Goal: Task Accomplishment & Management: Manage account settings

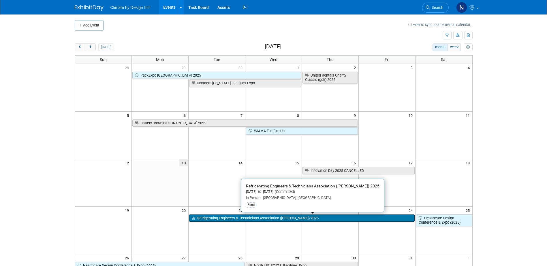
click at [211, 219] on link "Refrigerating Engineers & Technicians Association ([PERSON_NAME]) 2025" at bounding box center [302, 218] width 226 height 7
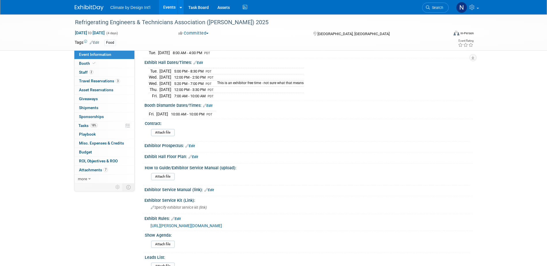
scroll to position [29, 0]
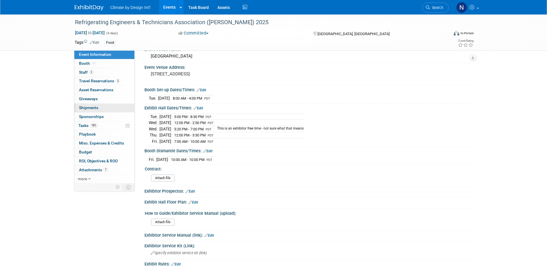
click at [88, 106] on span "Shipments 0" at bounding box center [88, 108] width 19 height 5
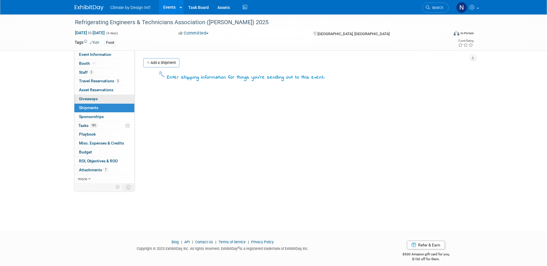
click at [89, 97] on span "Giveaways 0" at bounding box center [88, 99] width 19 height 5
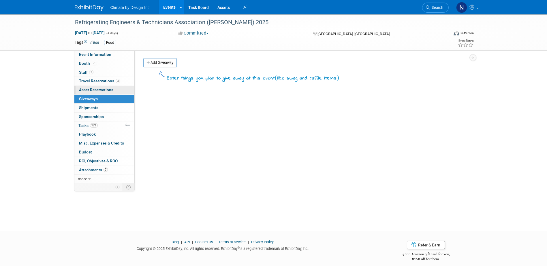
click at [91, 89] on span "Asset Reservations 0" at bounding box center [96, 90] width 34 height 5
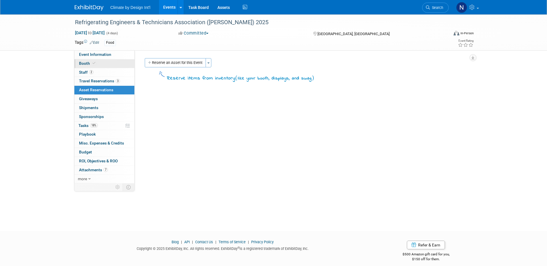
click at [86, 61] on span "Booth" at bounding box center [88, 63] width 18 height 5
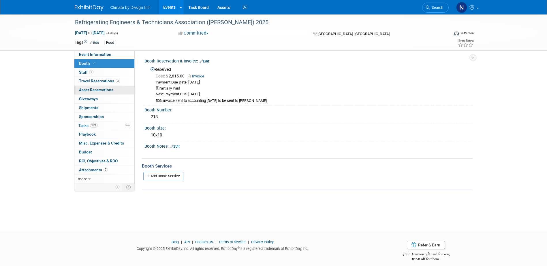
click at [98, 89] on span "Asset Reservations 0" at bounding box center [96, 90] width 34 height 5
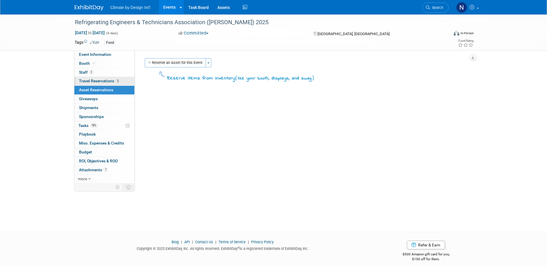
click at [92, 80] on span "Travel Reservations 3" at bounding box center [99, 81] width 41 height 5
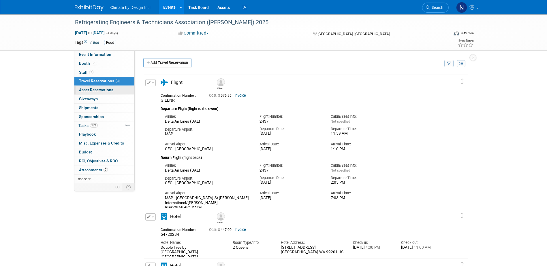
click at [95, 89] on span "Asset Reservations 0" at bounding box center [96, 90] width 34 height 5
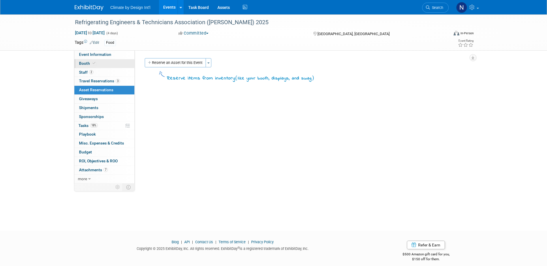
click at [87, 64] on span "Booth" at bounding box center [88, 63] width 18 height 5
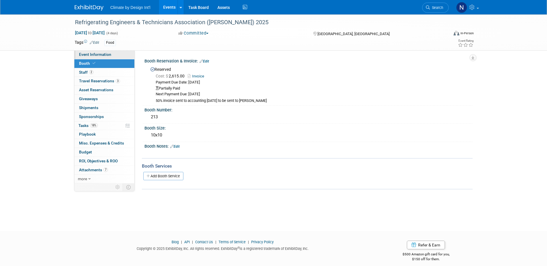
click at [95, 55] on span "Event Information" at bounding box center [95, 54] width 32 height 5
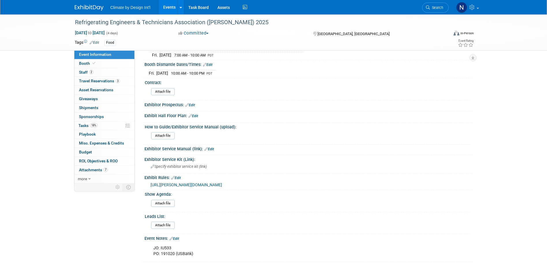
scroll to position [144, 0]
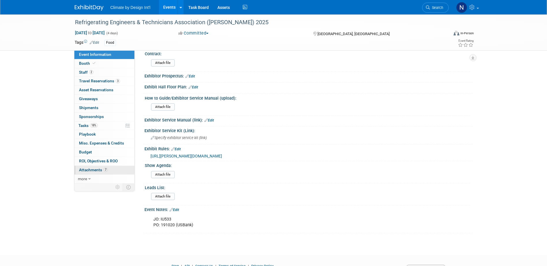
click at [90, 171] on span "Attachments 7" at bounding box center [93, 170] width 29 height 5
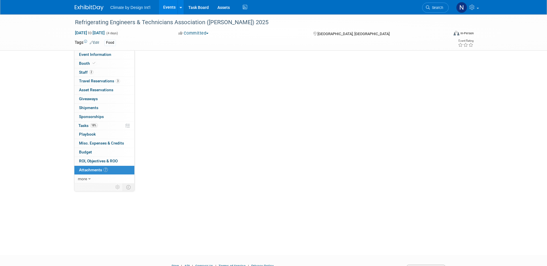
scroll to position [0, 0]
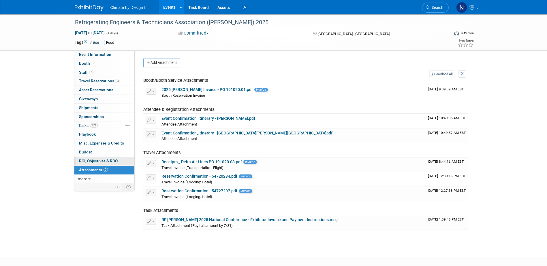
click at [95, 160] on span "ROI, Objectives & ROO 0" at bounding box center [98, 161] width 39 height 5
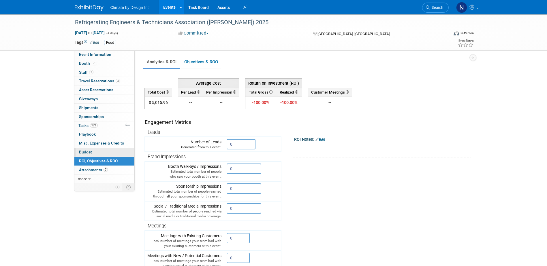
click at [84, 154] on span "Budget" at bounding box center [85, 152] width 13 height 5
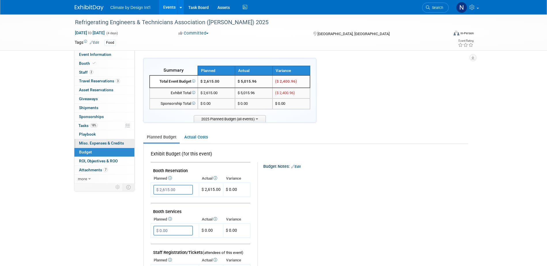
click at [86, 143] on span "Misc. Expenses & Credits 0" at bounding box center [101, 143] width 45 height 5
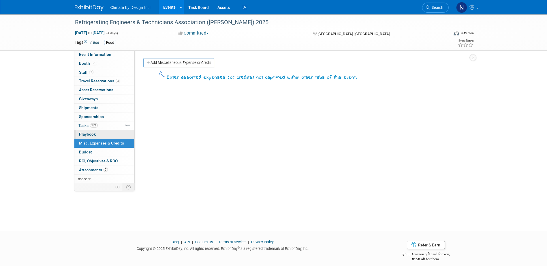
click at [85, 135] on span "Playbook 0" at bounding box center [87, 134] width 17 height 5
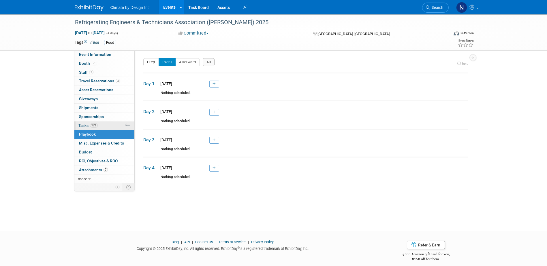
click at [82, 126] on span "Tasks 18%" at bounding box center [87, 125] width 19 height 5
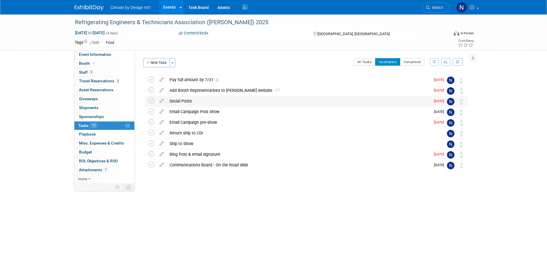
click at [183, 102] on div "Social Posts" at bounding box center [299, 101] width 264 height 10
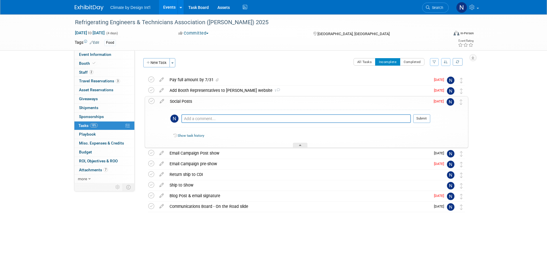
click at [183, 102] on div "Social Posts" at bounding box center [298, 102] width 263 height 10
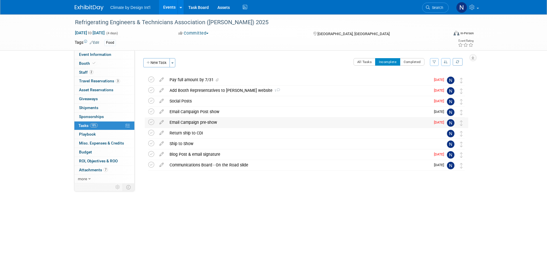
click at [185, 123] on div "Email Campaign pre-show" at bounding box center [299, 123] width 264 height 10
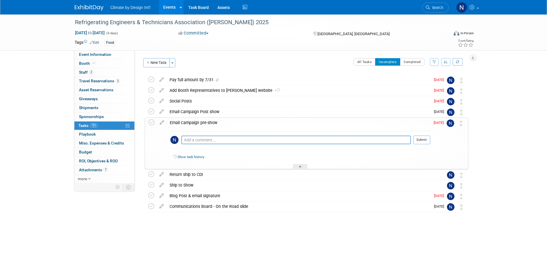
click at [187, 120] on div "Email Campaign pre-show" at bounding box center [298, 123] width 263 height 10
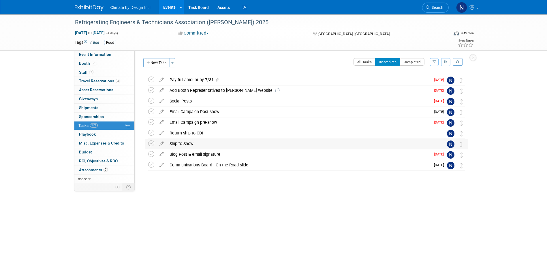
click at [183, 144] on div "Ship to Show" at bounding box center [301, 144] width 269 height 10
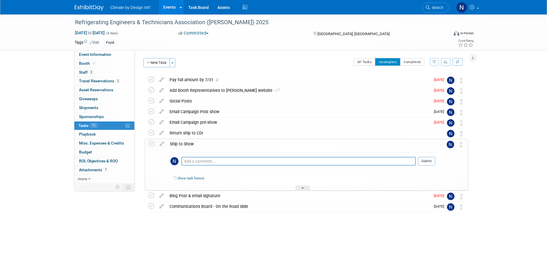
click at [183, 144] on div "Ship to Show" at bounding box center [301, 144] width 268 height 10
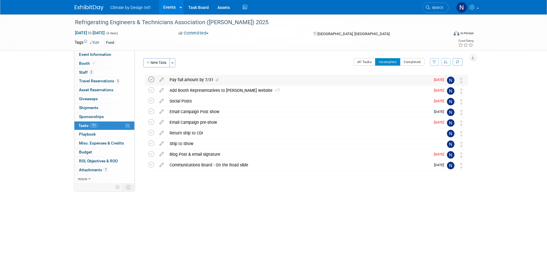
click at [151, 79] on icon at bounding box center [151, 80] width 6 height 6
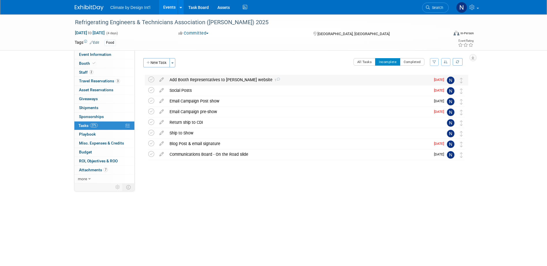
click at [220, 79] on div "Add Booth Representatives to RETA website 1" at bounding box center [299, 80] width 264 height 10
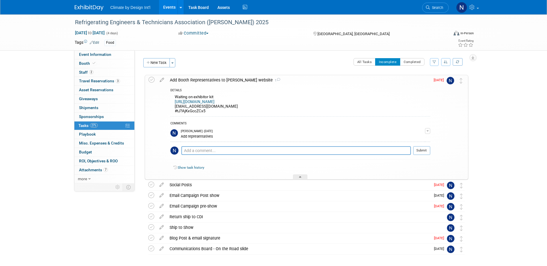
click at [197, 101] on link "https://onsite.cvent.com/exhibitor/#/login" at bounding box center [195, 102] width 40 height 4
click at [206, 112] on div "Waiting on exhibitor kit https://onsite.cvent.com/exhibitor/#/login marketing@c…" at bounding box center [300, 104] width 260 height 23
drag, startPoint x: 206, startPoint y: 112, endPoint x: 176, endPoint y: 112, distance: 30.0
click at [176, 112] on div "Waiting on exhibitor kit https://onsite.cvent.com/exhibitor/#/login marketing@c…" at bounding box center [300, 104] width 260 height 23
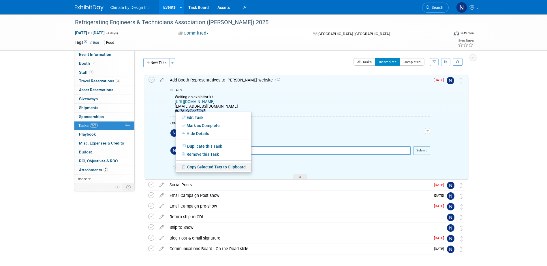
click at [192, 167] on link "Copy Selected Text to Clipboard" at bounding box center [214, 167] width 76 height 8
copy div "#tJ?AjKxGccZCx5"
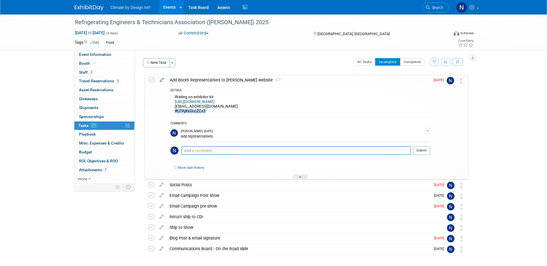
click at [162, 80] on icon at bounding box center [162, 78] width 10 height 7
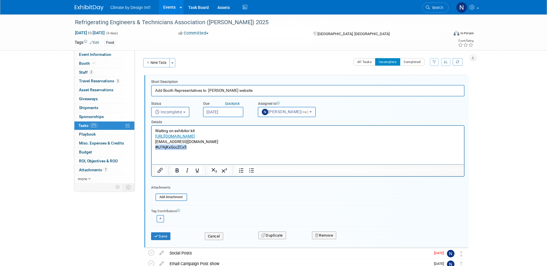
drag, startPoint x: 188, startPoint y: 148, endPoint x: 141, endPoint y: 146, distance: 46.5
click at [151, 146] on html "Waiting on exhibitor kit https://onsite.cvent.com/exhibitor/#/login marketing@c…" at bounding box center [307, 138] width 312 height 24
click at [157, 237] on icon "submit" at bounding box center [156, 237] width 5 height 4
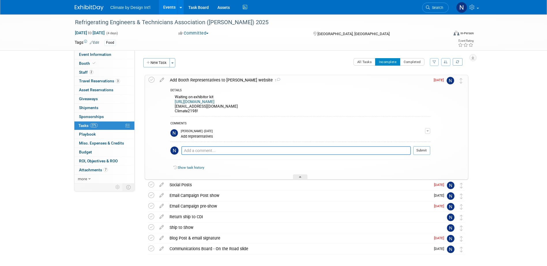
click at [230, 80] on div "Add Booth Representatives to RETA website 1" at bounding box center [298, 80] width 263 height 10
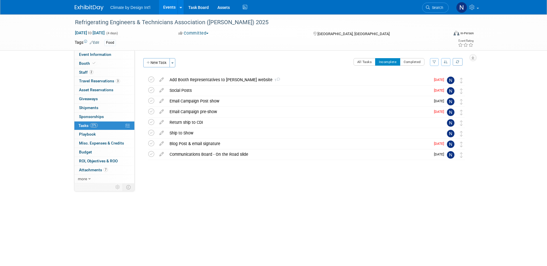
click at [230, 80] on div "Add Booth Representatives to RETA website 1" at bounding box center [299, 80] width 264 height 10
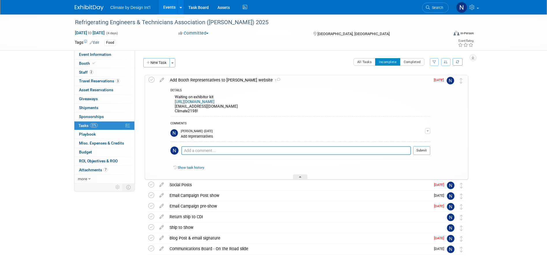
click at [171, 7] on link "Events" at bounding box center [169, 7] width 21 height 14
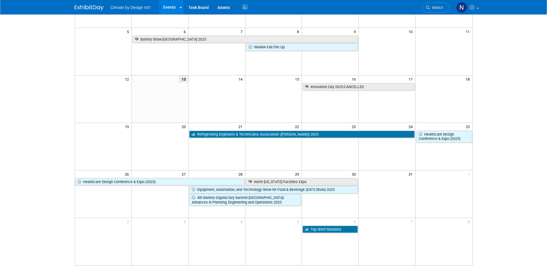
scroll to position [87, 0]
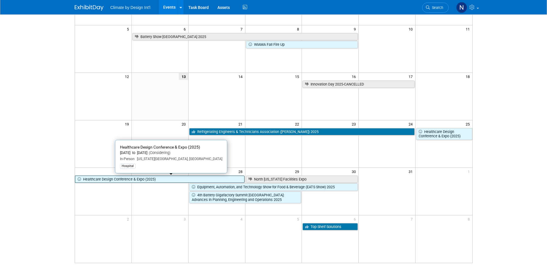
click at [147, 181] on link "Healthcare Design Conference & Expo (2025)" at bounding box center [160, 179] width 170 height 7
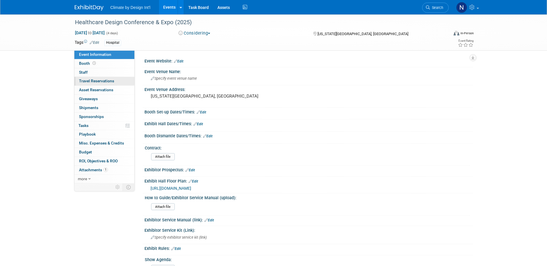
click at [95, 83] on span "Travel Reservations 0" at bounding box center [96, 81] width 35 height 5
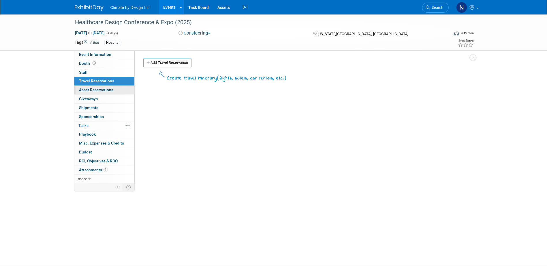
click at [94, 89] on span "Asset Reservations 0" at bounding box center [96, 90] width 34 height 5
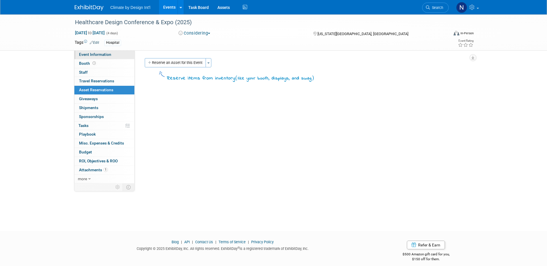
click at [88, 53] on span "Event Information" at bounding box center [95, 54] width 32 height 5
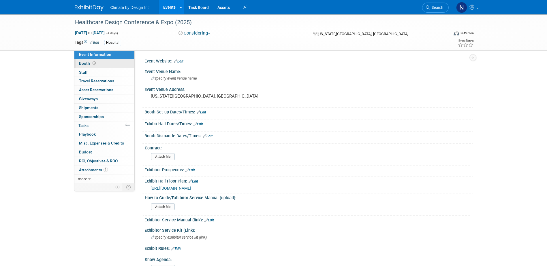
click at [87, 63] on span "Booth" at bounding box center [88, 63] width 18 height 5
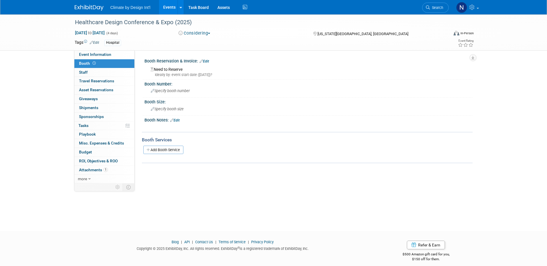
click at [166, 6] on link "Events" at bounding box center [169, 7] width 21 height 14
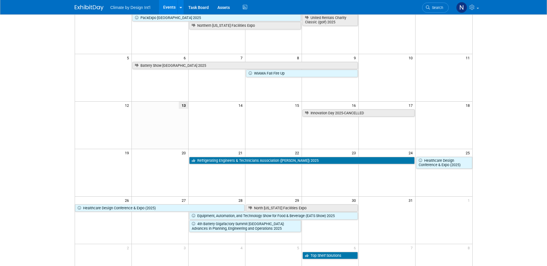
scroll to position [87, 0]
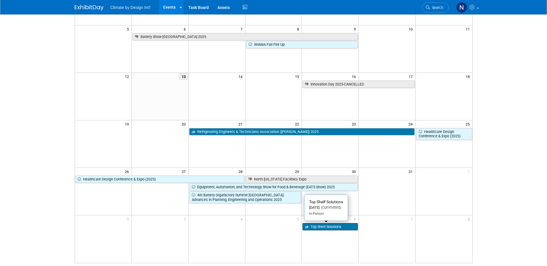
click at [325, 227] on link "Top Shelf Solutions" at bounding box center [330, 226] width 55 height 7
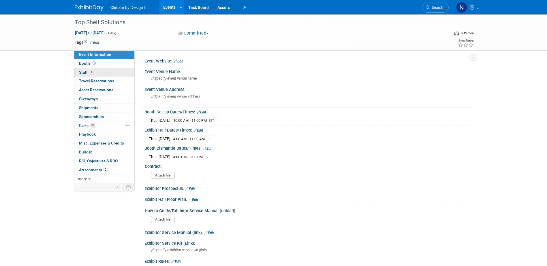
click at [80, 72] on span "Staff 1" at bounding box center [86, 72] width 14 height 5
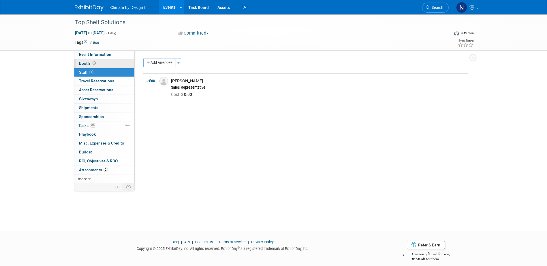
click at [85, 64] on span "Booth" at bounding box center [88, 63] width 18 height 5
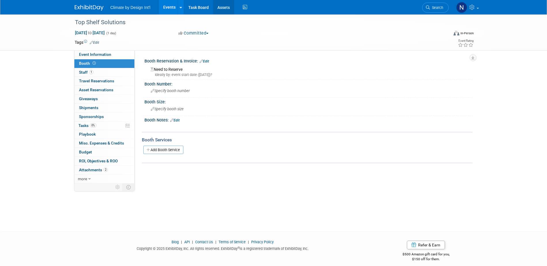
click at [226, 5] on link "Assets" at bounding box center [223, 7] width 21 height 14
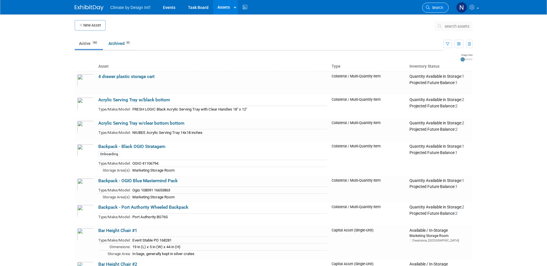
click at [440, 7] on span "Search" at bounding box center [436, 7] width 13 height 4
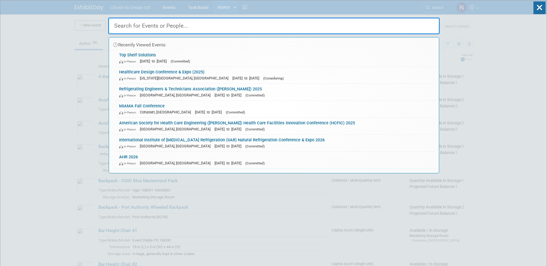
click at [136, 28] on input "text" at bounding box center [274, 26] width 332 height 17
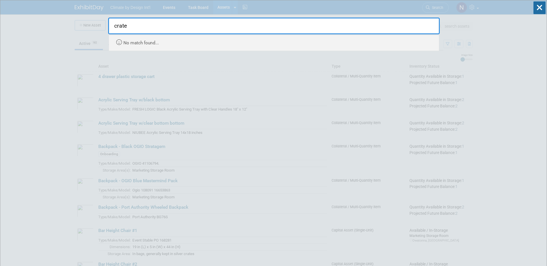
type input "crate 1"
drag, startPoint x: 136, startPoint y: 27, endPoint x: 87, endPoint y: 21, distance: 49.3
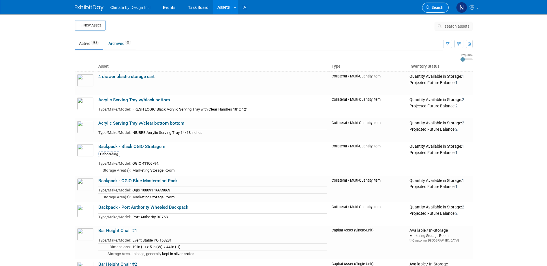
click at [447, 7] on link "Search" at bounding box center [435, 8] width 27 height 10
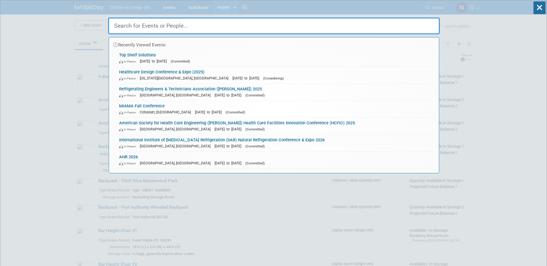
type input "1"
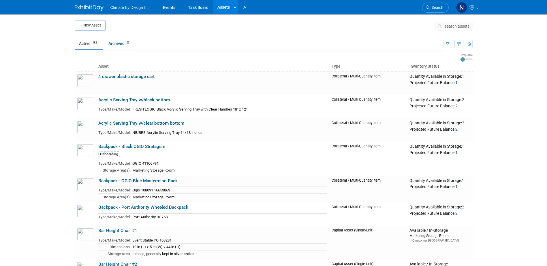
click at [452, 28] on span "search assets" at bounding box center [457, 26] width 25 height 5
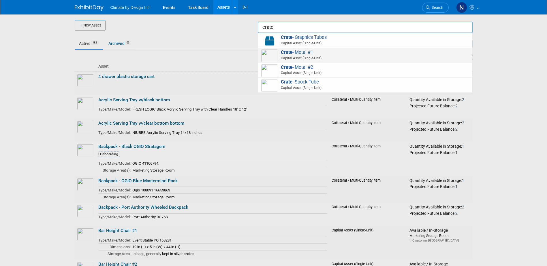
click at [307, 54] on span "Crate - Metal #1 Capital Asset (Single-Unit)" at bounding box center [365, 56] width 208 height 12
type input "Crate - Metal #1"
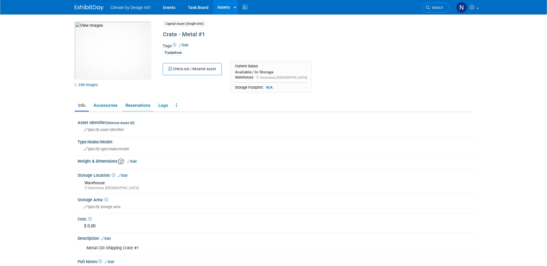
click at [144, 104] on link "Reservations" at bounding box center [138, 106] width 32 height 10
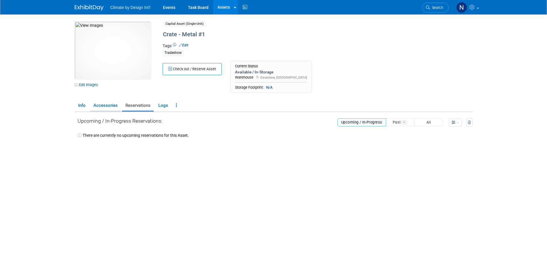
click at [106, 106] on link "Accessories" at bounding box center [105, 106] width 31 height 10
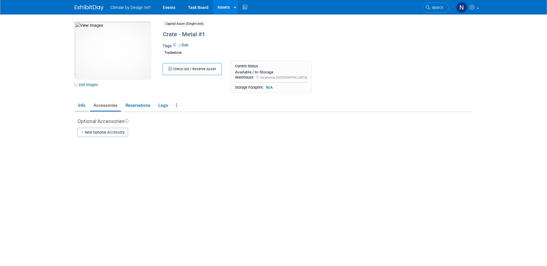
click at [82, 104] on link "Info" at bounding box center [82, 106] width 14 height 10
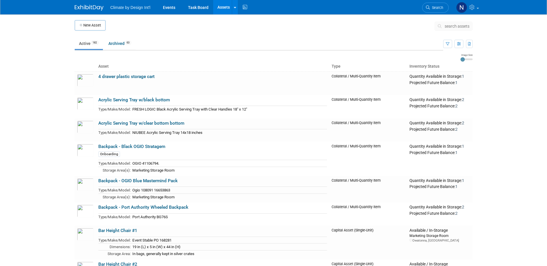
click at [457, 27] on span "search assets" at bounding box center [457, 26] width 25 height 5
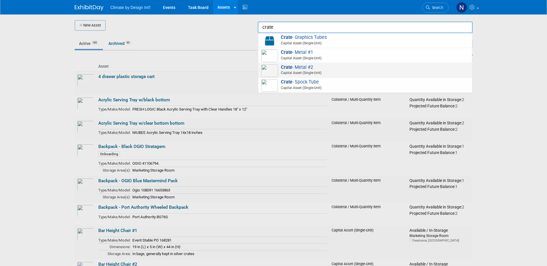
click at [296, 70] on span "Crate - Metal #2 Capital Asset (Single-Unit)" at bounding box center [365, 71] width 208 height 12
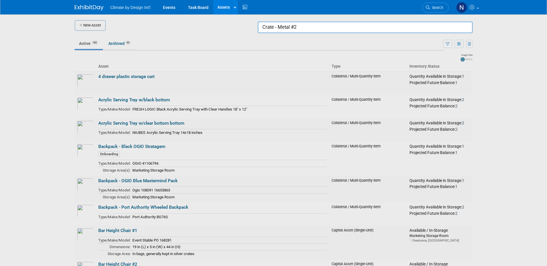
drag, startPoint x: 297, startPoint y: 27, endPoint x: 290, endPoint y: 27, distance: 7.5
click at [290, 27] on input "Crate - Metal #2" at bounding box center [365, 28] width 215 height 12
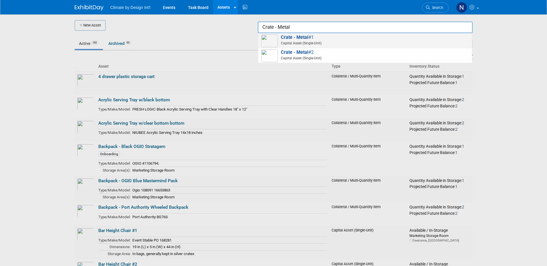
click at [309, 37] on span "Crate - Metal #1 Capital Asset (Single-Unit)" at bounding box center [365, 41] width 208 height 12
type input "Crate - Metal #1"
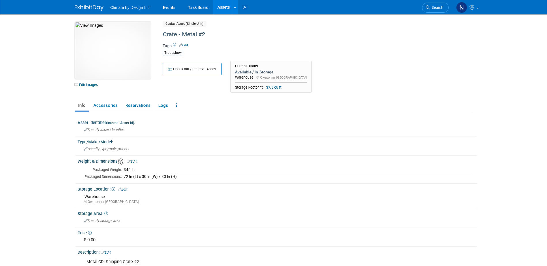
scroll to position [29, 0]
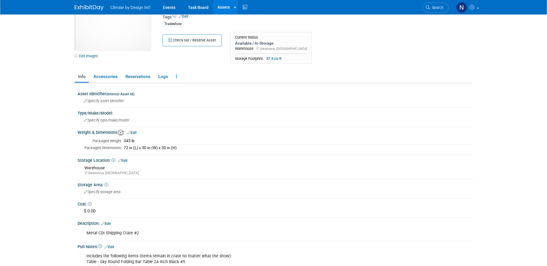
drag, startPoint x: 178, startPoint y: 148, endPoint x: 123, endPoint y: 148, distance: 54.2
click at [123, 148] on td "72 in (L) x 30 in (W) x 30 in (H)" at bounding box center [297, 148] width 351 height 7
drag, startPoint x: 123, startPoint y: 148, endPoint x: 131, endPoint y: 148, distance: 7.5
copy div "72 in (L) x 30 in (W) x 30 in (H)"
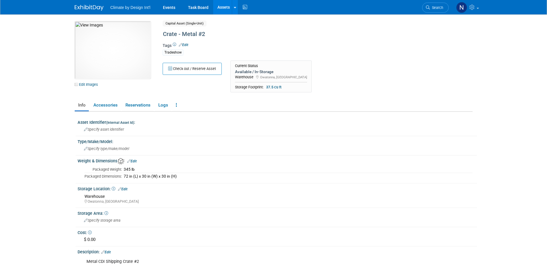
scroll to position [0, 0]
click at [234, 7] on icon at bounding box center [235, 8] width 2 height 4
click at [221, 21] on div "0a843c05-814e-4cfb-b4a2-8affd57ed681.jpg Edit Images Capital Asset (Single-Unit…" at bounding box center [273, 194] width 407 height 360
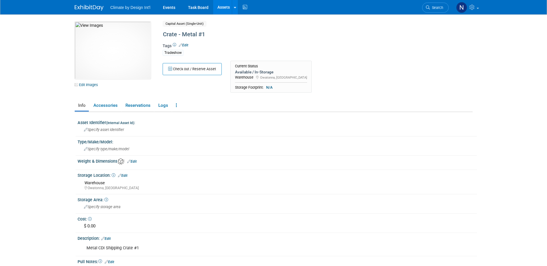
click at [136, 161] on link "Edit" at bounding box center [132, 162] width 10 height 4
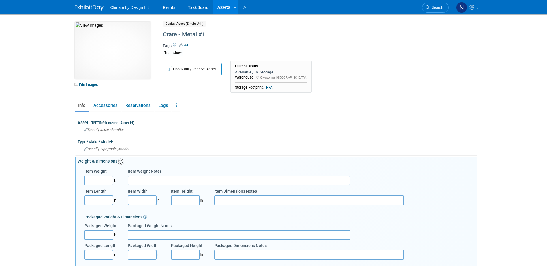
click at [88, 253] on input "Packaged Length" at bounding box center [98, 255] width 29 height 10
click at [147, 237] on input "Packaged Weight Notes" at bounding box center [239, 235] width 223 height 10
paste input "72 in (L) x 30 in (W) x 30 in (H)"
type input "72 in (L) x 30 in (W) x 30 in (H)"
click at [99, 257] on input "Packaged Length" at bounding box center [98, 255] width 29 height 10
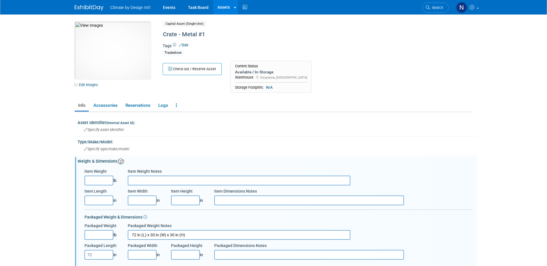
type input "72.00"
type input "30.00"
drag, startPoint x: 195, startPoint y: 236, endPoint x: 74, endPoint y: 233, distance: 121.1
click at [74, 233] on div "e58fdffa-0ac7-40a7-8bc9-8703f5cd2d3a.jpg Edit Images Capital Asset (Single-Unit…" at bounding box center [273, 206] width 407 height 384
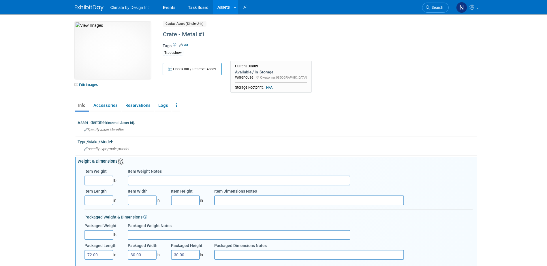
click at [97, 236] on input "Packaged Weight" at bounding box center [98, 235] width 29 height 10
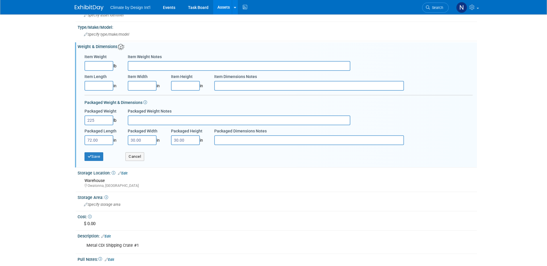
scroll to position [115, 0]
type input "225.00"
click at [94, 155] on button "Save" at bounding box center [93, 156] width 19 height 9
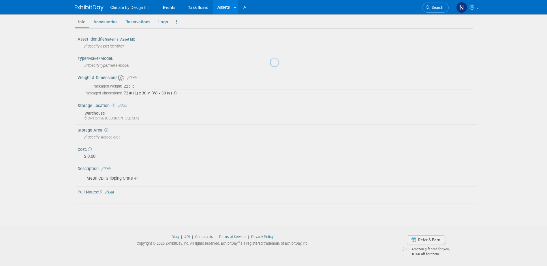
scroll to position [84, 0]
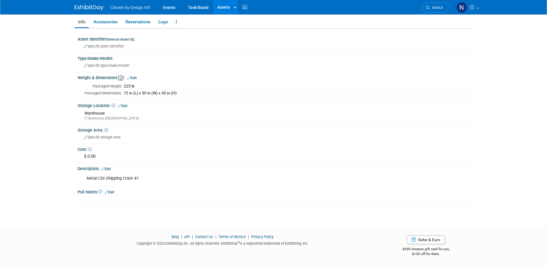
click at [114, 192] on link "Edit" at bounding box center [110, 193] width 10 height 4
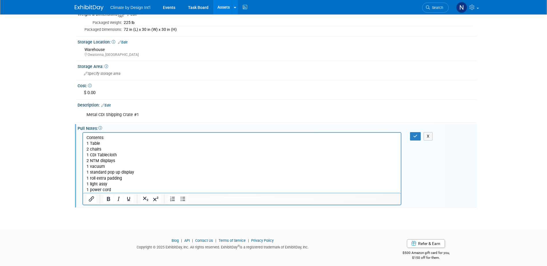
scroll to position [151, 0]
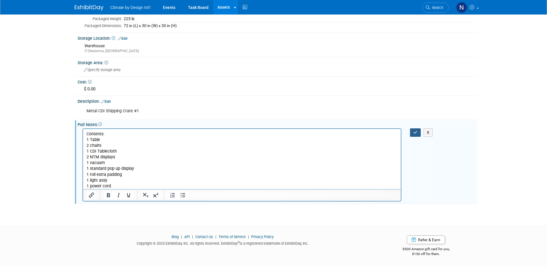
click at [415, 134] on icon "button" at bounding box center [415, 133] width 4 height 4
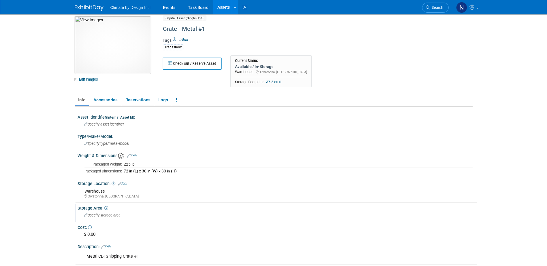
scroll to position [0, 0]
